Goal: Task Accomplishment & Management: Manage account settings

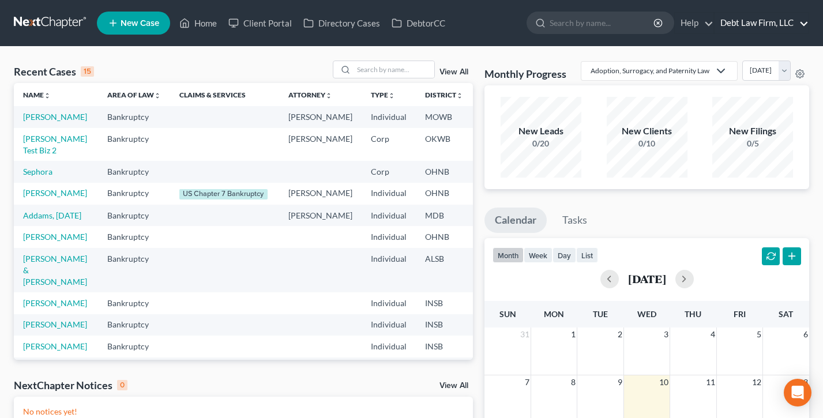
click at [763, 20] on link "Debt Law Firm, LLC" at bounding box center [762, 23] width 94 height 21
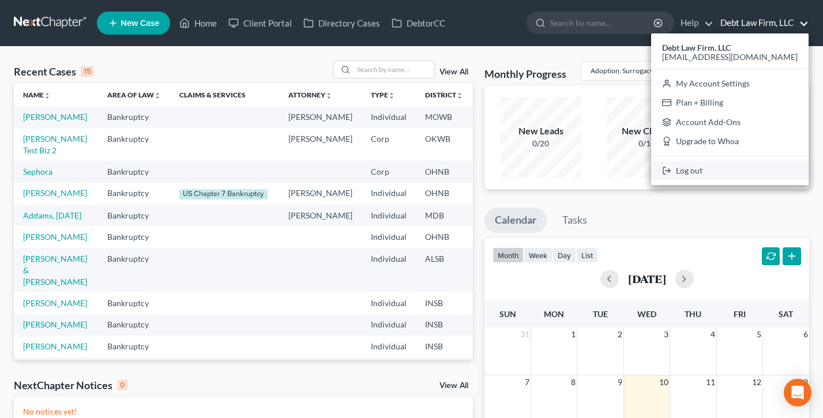
click at [748, 174] on link "Log out" at bounding box center [729, 171] width 157 height 20
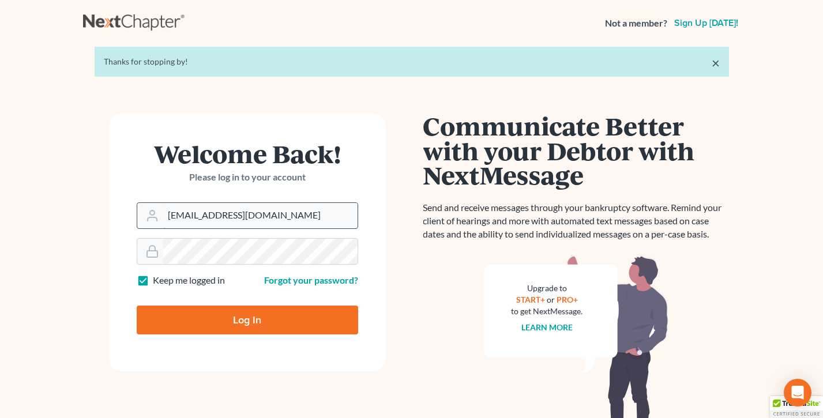
click at [287, 208] on input "[EMAIL_ADDRESS][DOMAIN_NAME]" at bounding box center [260, 215] width 194 height 25
type input "[PERSON_NAME][EMAIL_ADDRESS][DOMAIN_NAME]"
click at [210, 313] on input "Log In" at bounding box center [247, 320] width 221 height 29
type input "Thinking..."
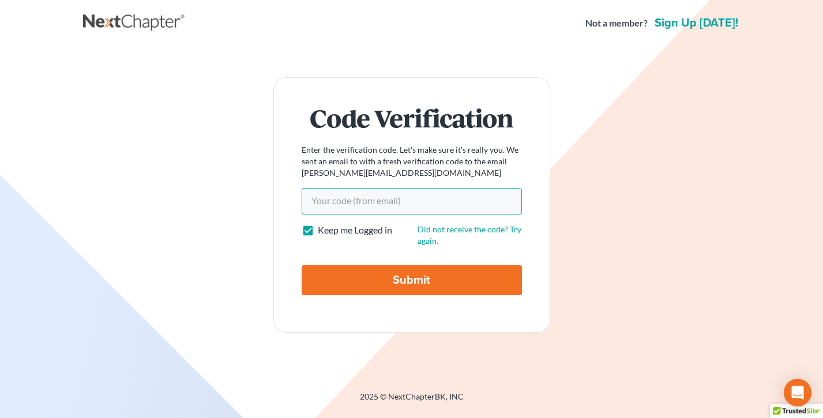
click at [380, 205] on input "Your code(from email)" at bounding box center [412, 201] width 220 height 27
paste input "56f089"
type input "56f089"
click at [302, 265] on input "Submit" at bounding box center [412, 280] width 220 height 30
type input "Thinking..."
